Goal: Browse casually

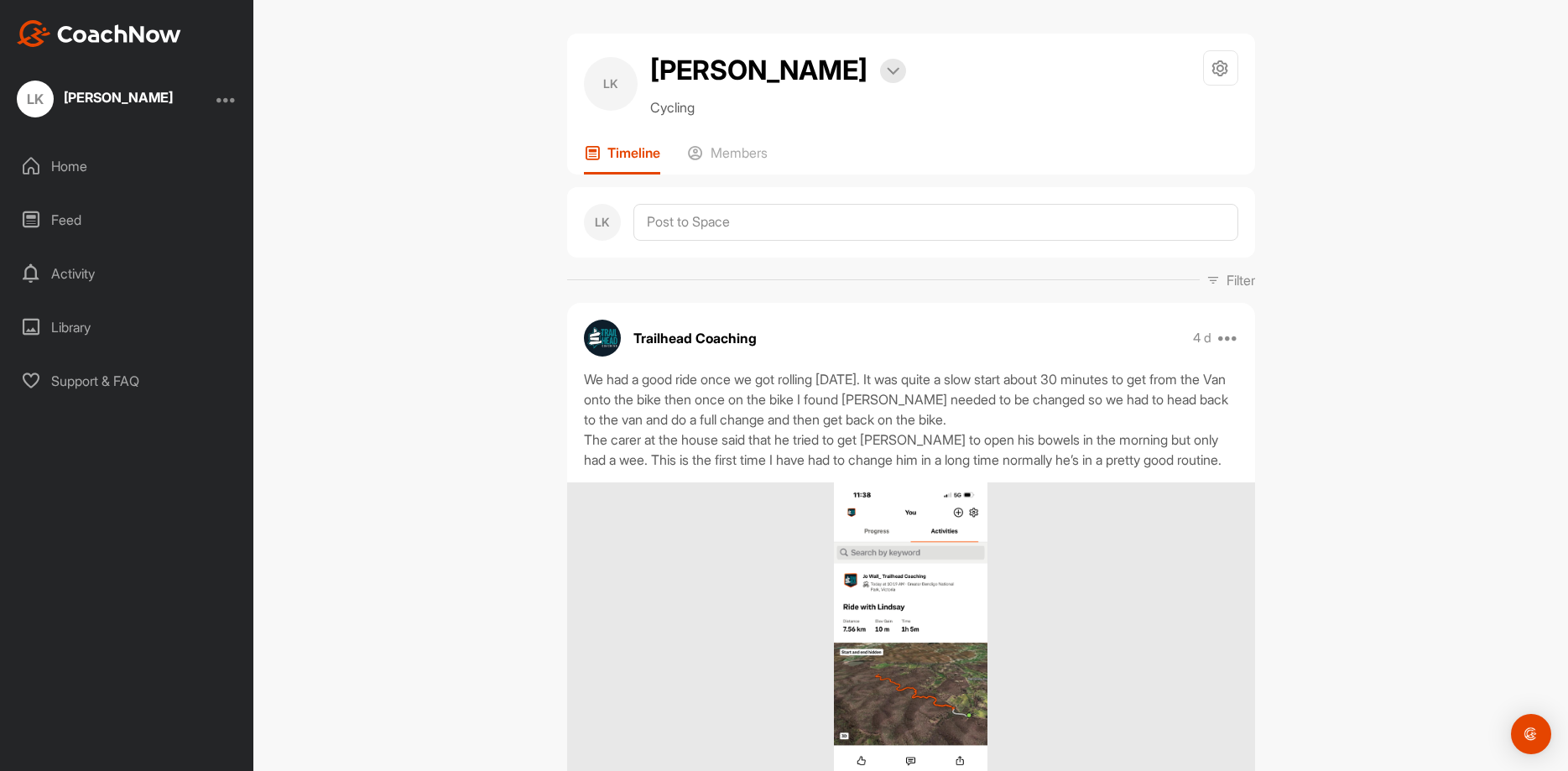
scroll to position [1006, 0]
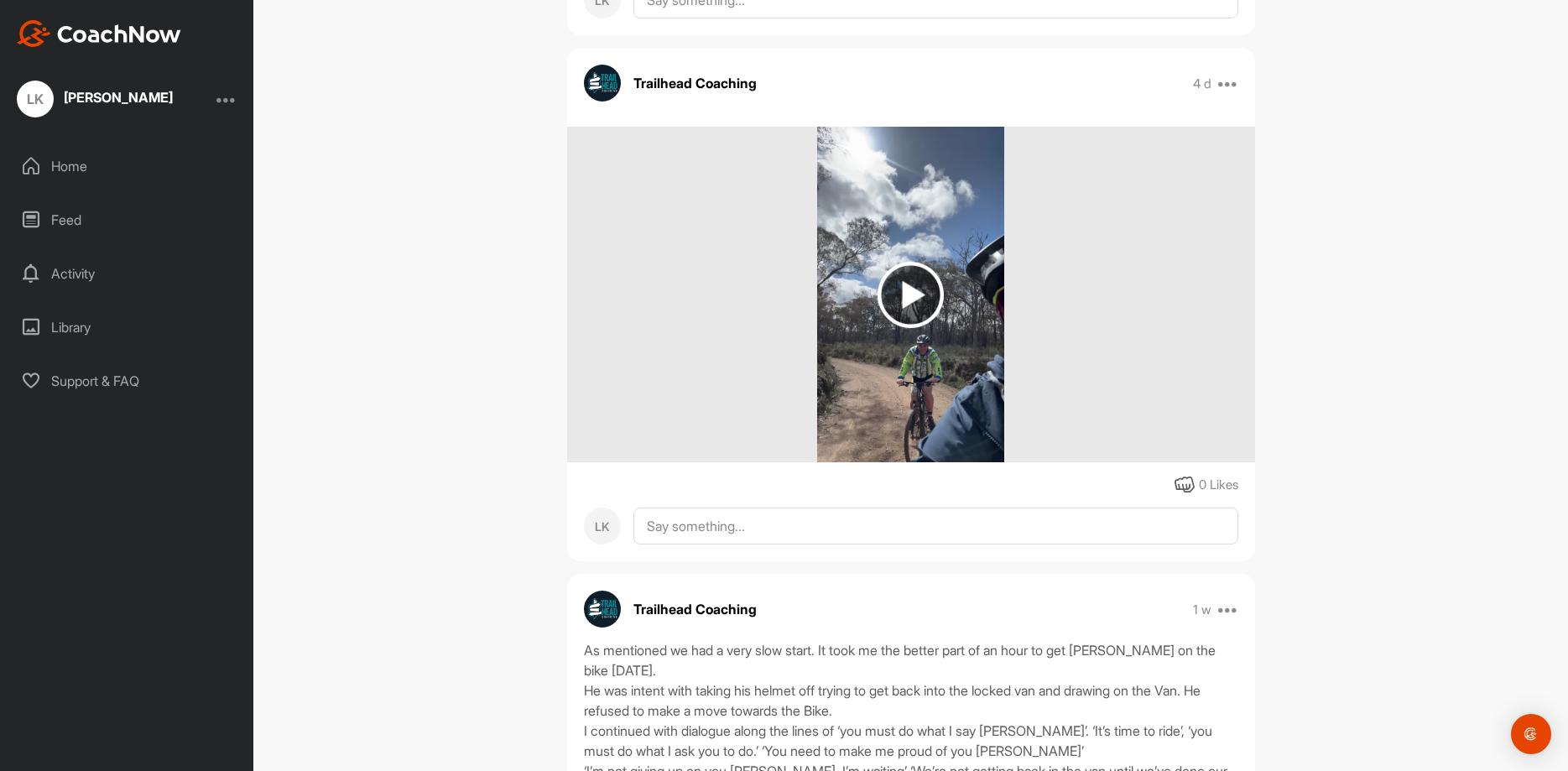
click at [918, 294] on img at bounding box center [911, 295] width 66 height 66
